Goal: Task Accomplishment & Management: Complete application form

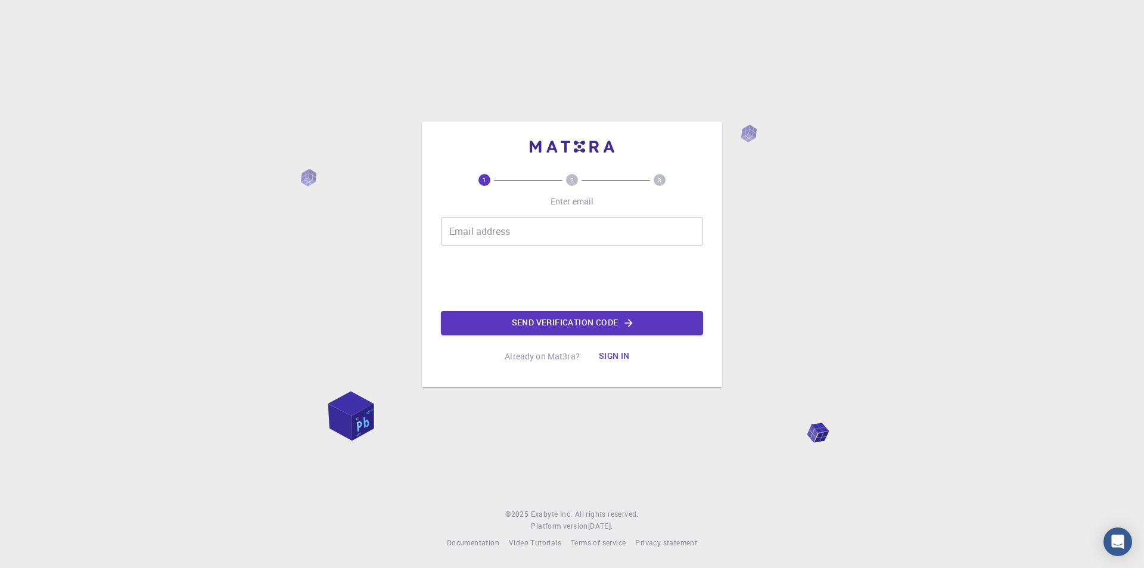
click at [532, 238] on input "Email address" at bounding box center [572, 231] width 262 height 29
type input "A"
type input "k"
type input "[EMAIL_ADDRESS][DOMAIN_NAME]"
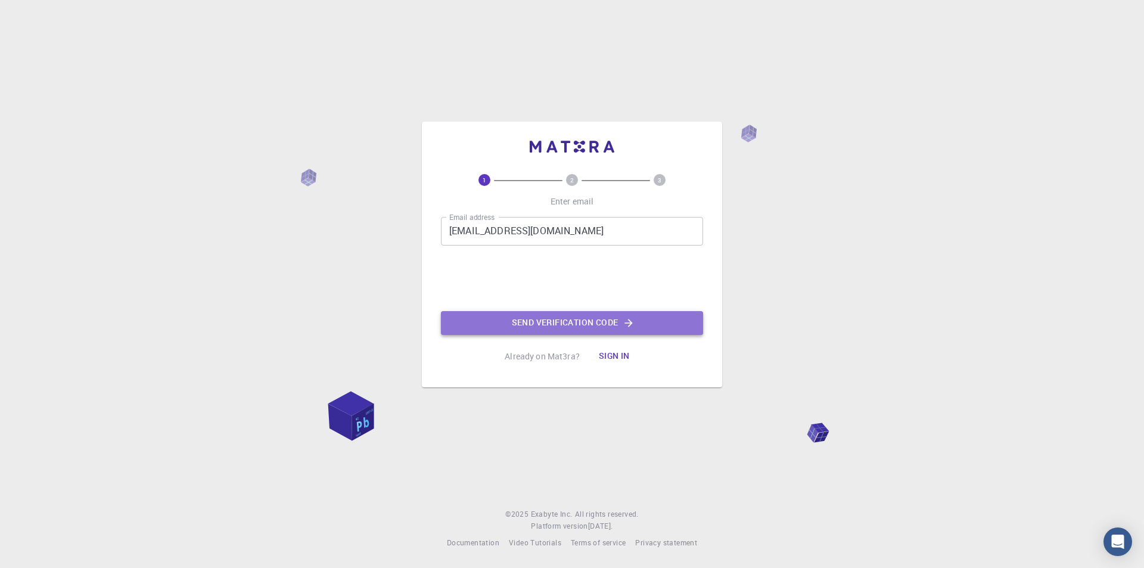
click at [536, 323] on button "Send verification code" at bounding box center [572, 323] width 262 height 24
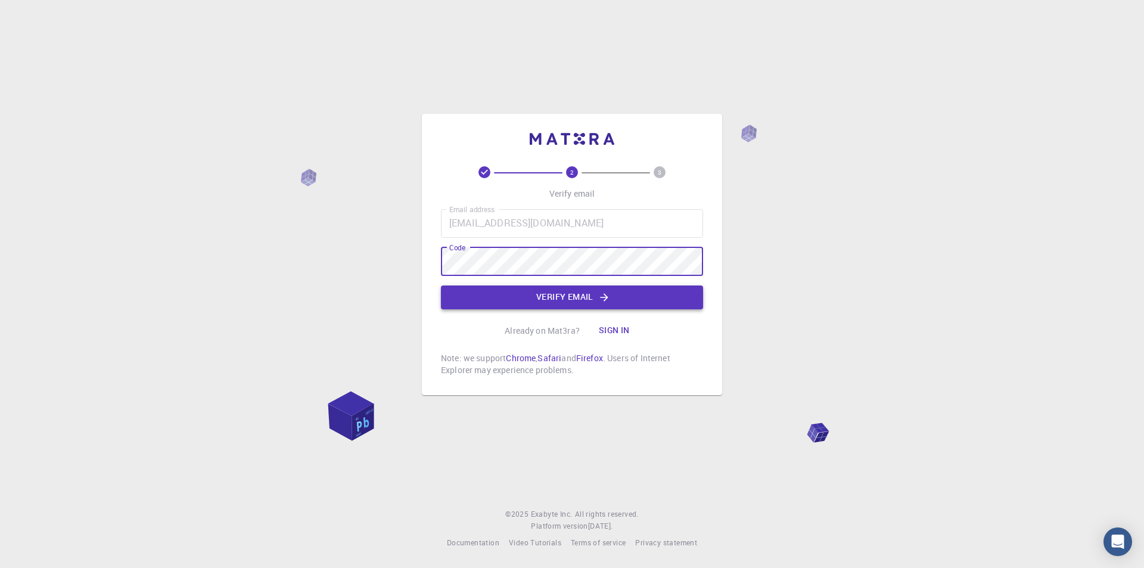
click at [576, 300] on button "Verify email" at bounding box center [572, 297] width 262 height 24
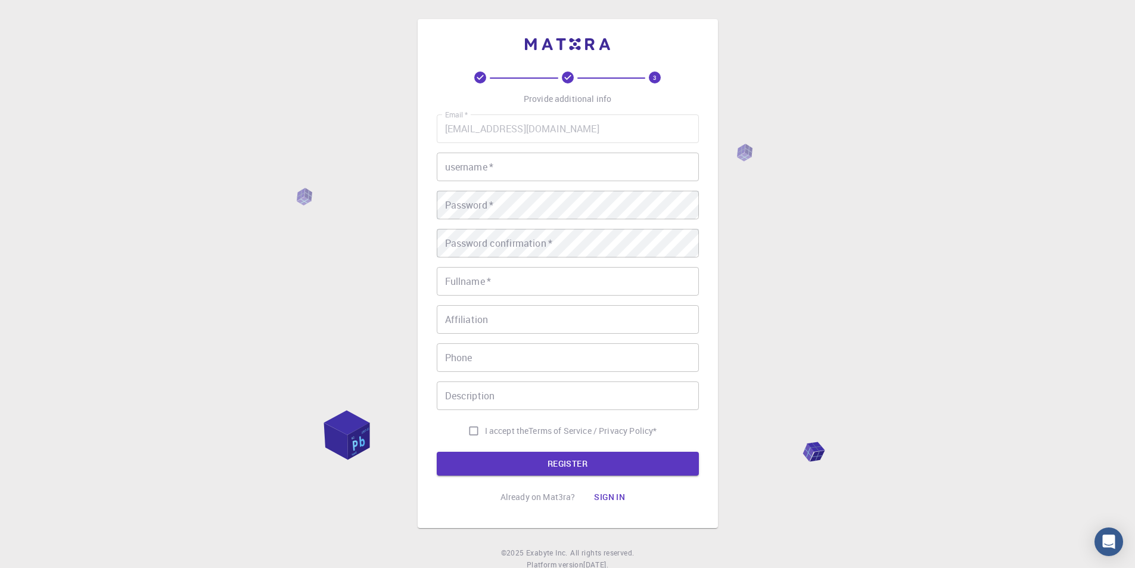
click at [506, 166] on input "username   *" at bounding box center [568, 167] width 262 height 29
type input "ainhoa"
click at [520, 282] on input "Fullname   *" at bounding box center [568, 281] width 262 height 29
type input "ainhoa"
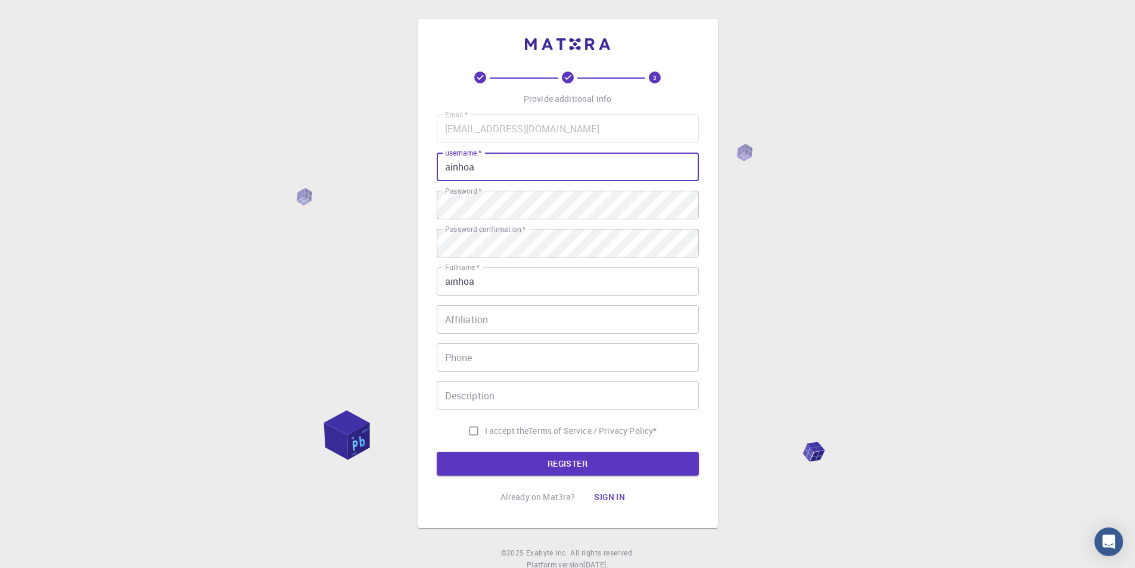
click at [511, 161] on input "ainhoa" at bounding box center [568, 167] width 262 height 29
type input "a"
type input "t4irichi"
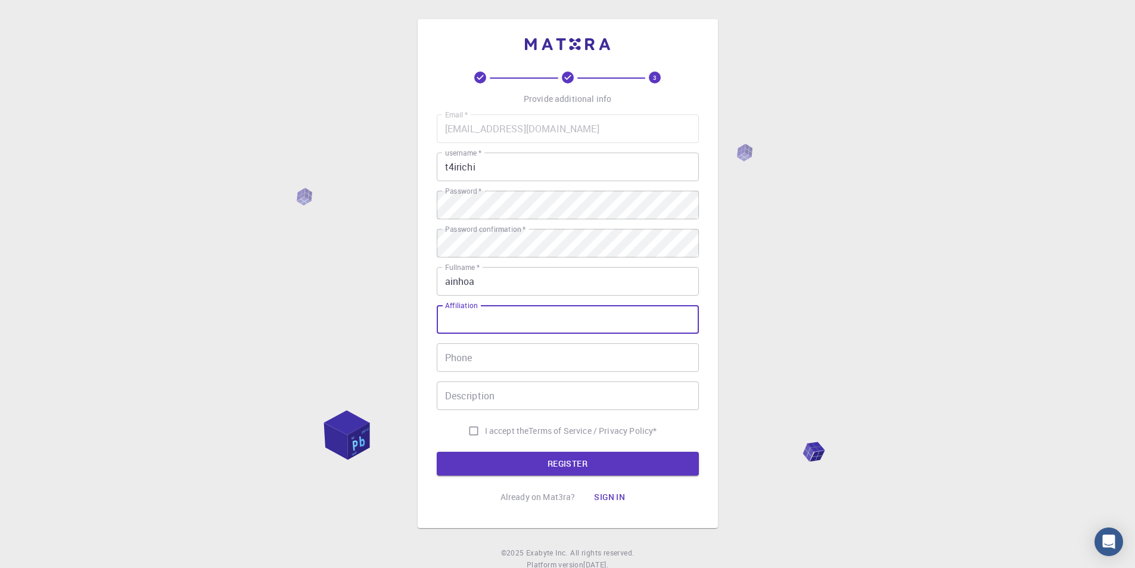
click at [517, 324] on input "Affiliation" at bounding box center [568, 319] width 262 height 29
type input "nose"
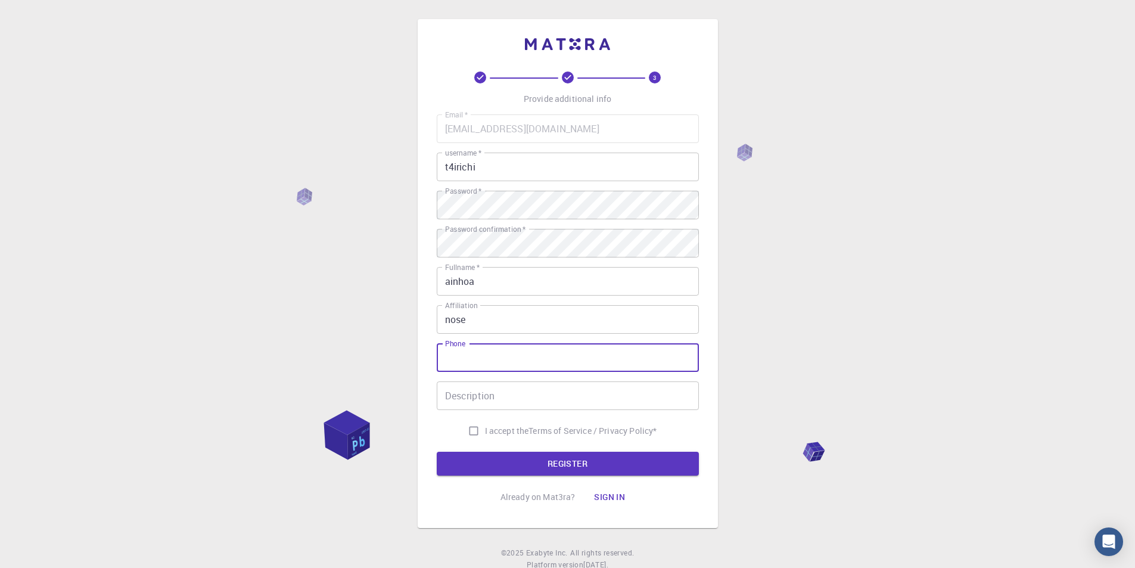
click at [504, 367] on input "Phone" at bounding box center [568, 357] width 262 height 29
click at [499, 399] on input "Description" at bounding box center [568, 395] width 262 height 29
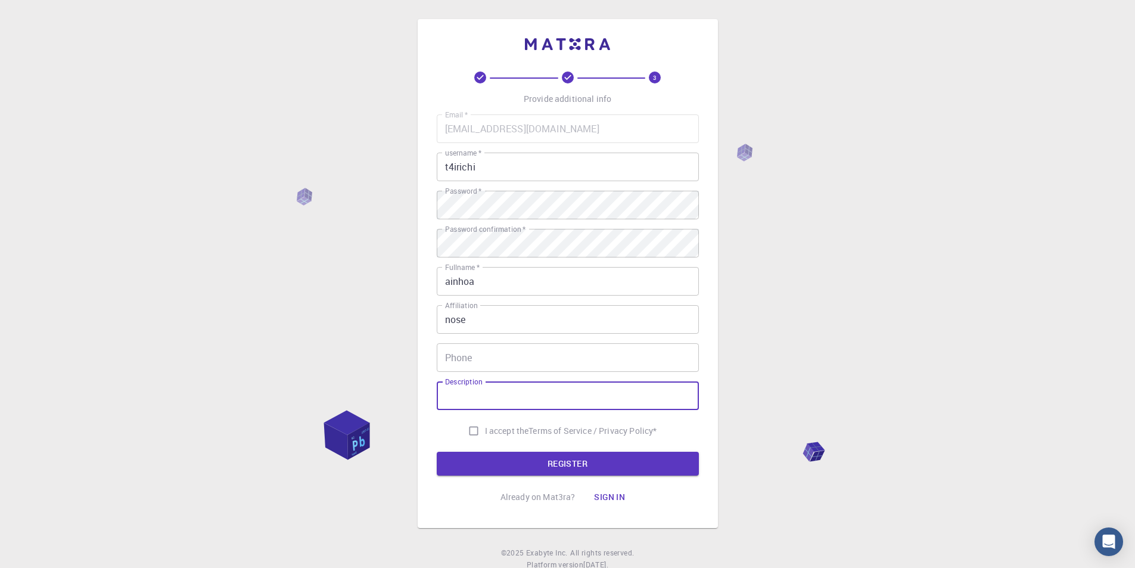
click at [476, 430] on input "I accept the Terms of Service / Privacy Policy *" at bounding box center [473, 431] width 23 height 23
checkbox input "true"
click at [498, 462] on button "REGISTER" at bounding box center [568, 464] width 262 height 24
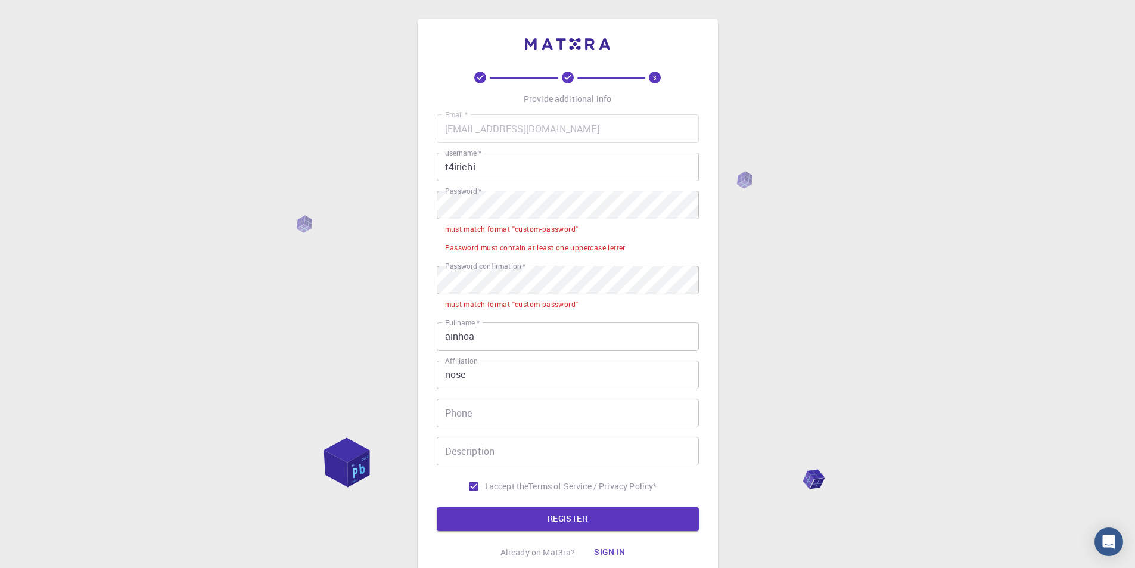
click at [501, 221] on li "must match format "custom-password"" at bounding box center [568, 228] width 262 height 18
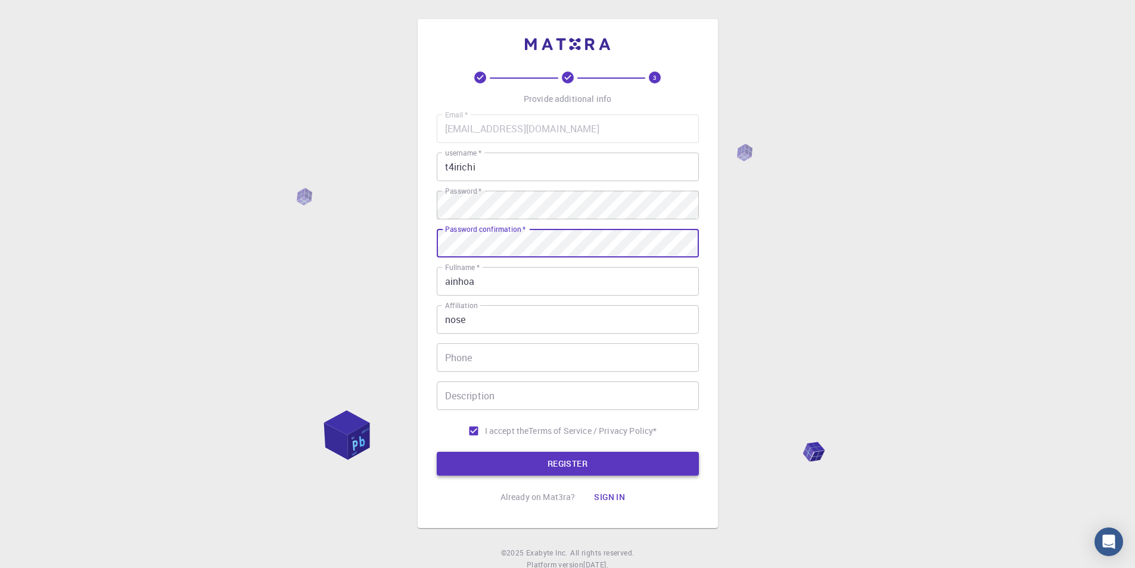
click at [524, 464] on button "REGISTER" at bounding box center [568, 464] width 262 height 24
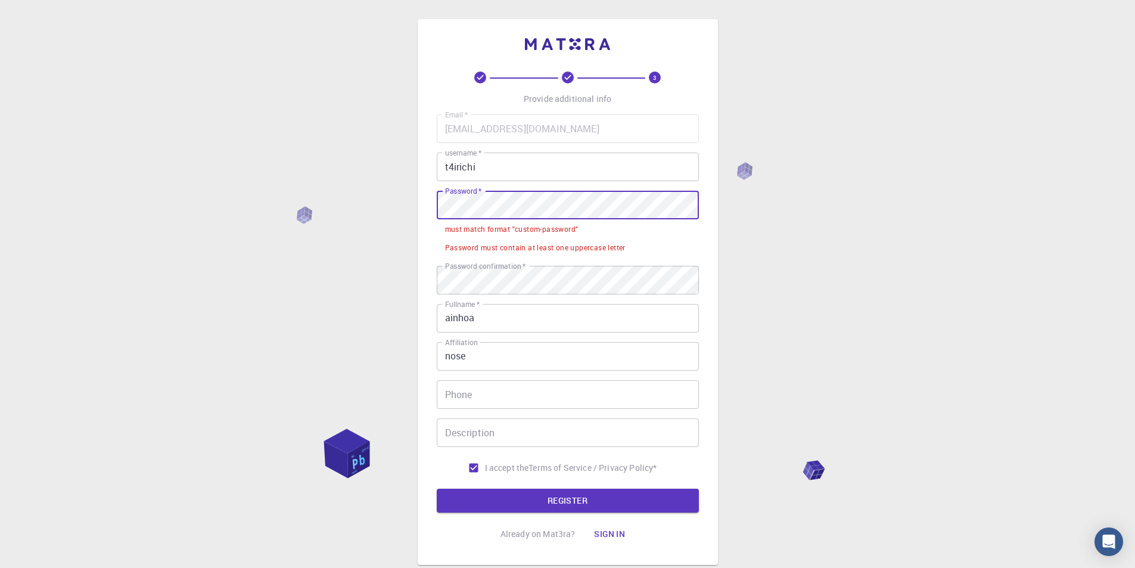
click at [268, 195] on div "3 Provide additional info Email   * [EMAIL_ADDRESS][DOMAIN_NAME] Email   * user…" at bounding box center [567, 322] width 1135 height 644
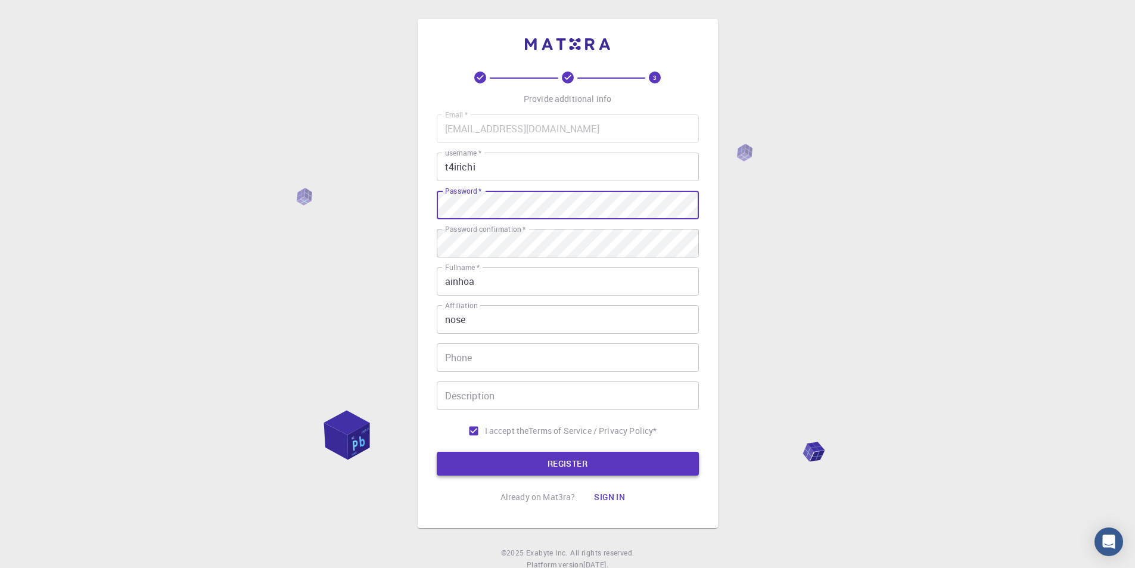
click at [515, 467] on button "REGISTER" at bounding box center [568, 464] width 262 height 24
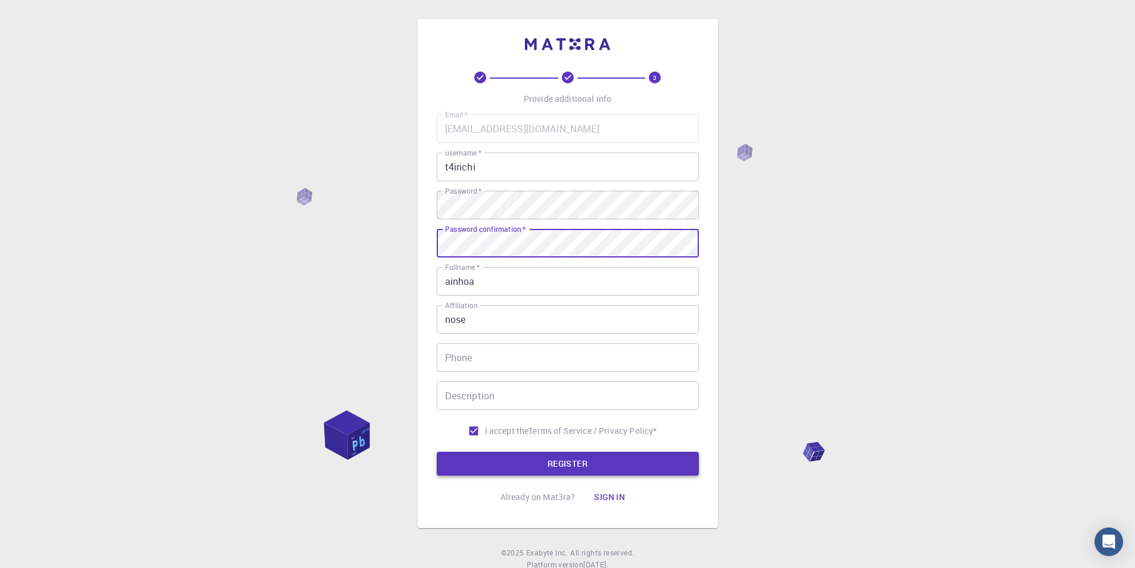
click at [582, 465] on button "REGISTER" at bounding box center [568, 464] width 262 height 24
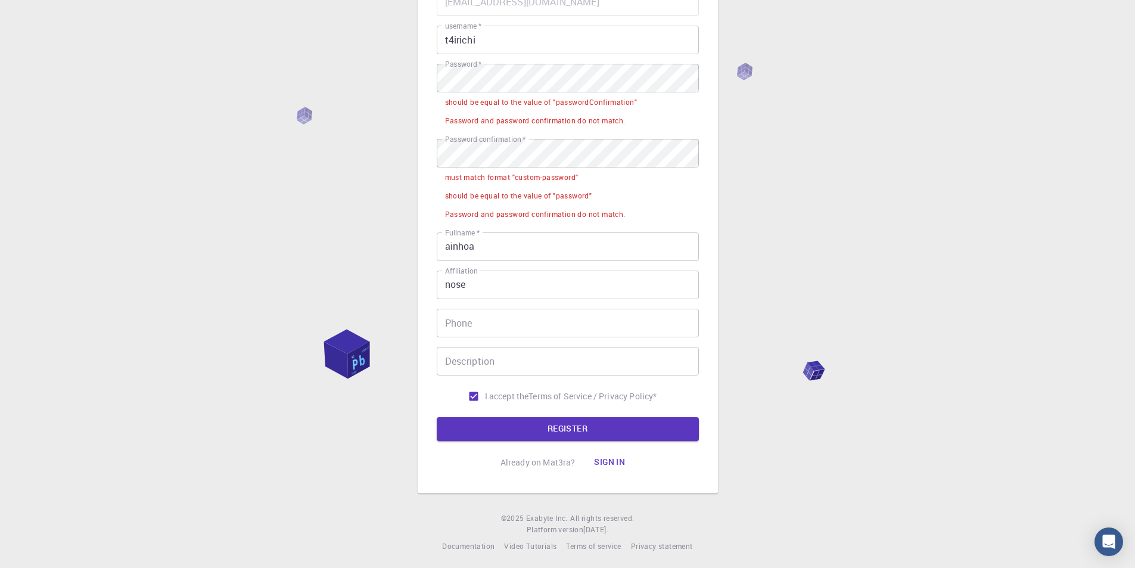
scroll to position [131, 0]
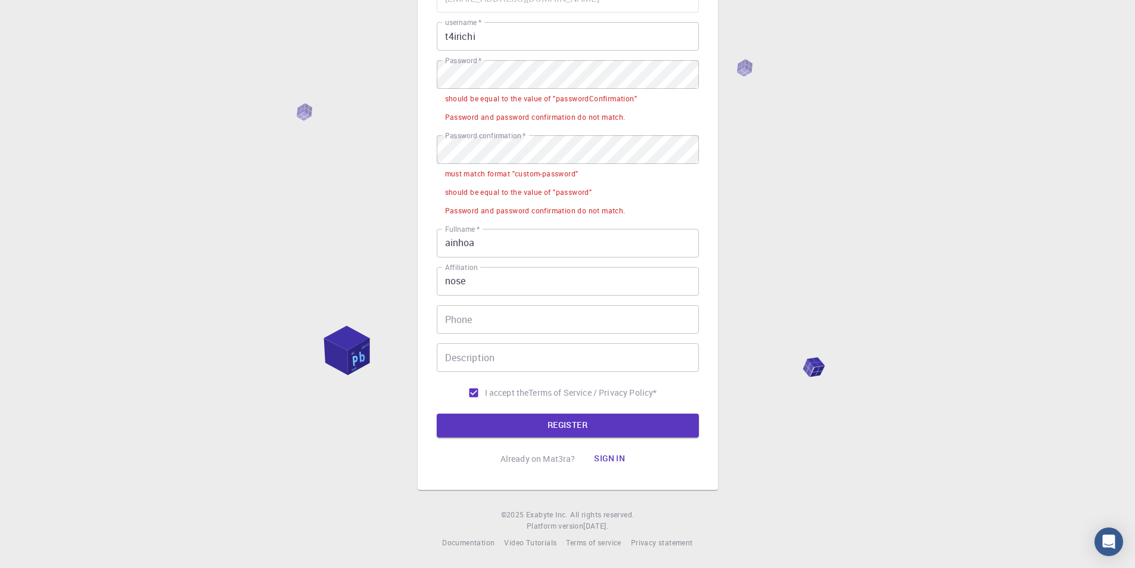
click at [609, 457] on button "Sign in" at bounding box center [610, 459] width 50 height 24
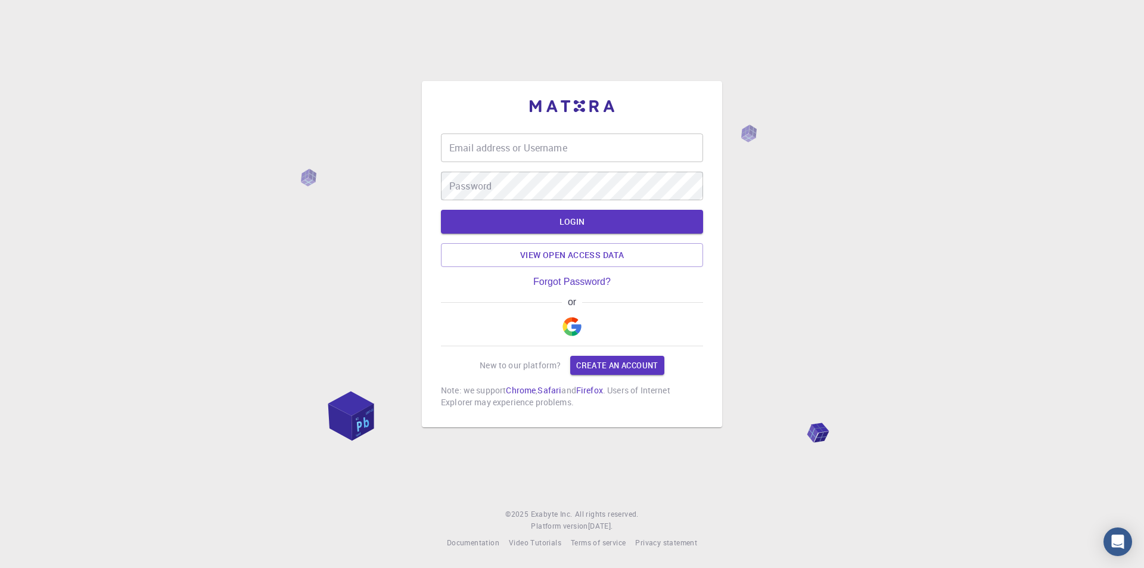
click at [569, 330] on img "button" at bounding box center [572, 326] width 19 height 19
